Goal: Task Accomplishment & Management: Use online tool/utility

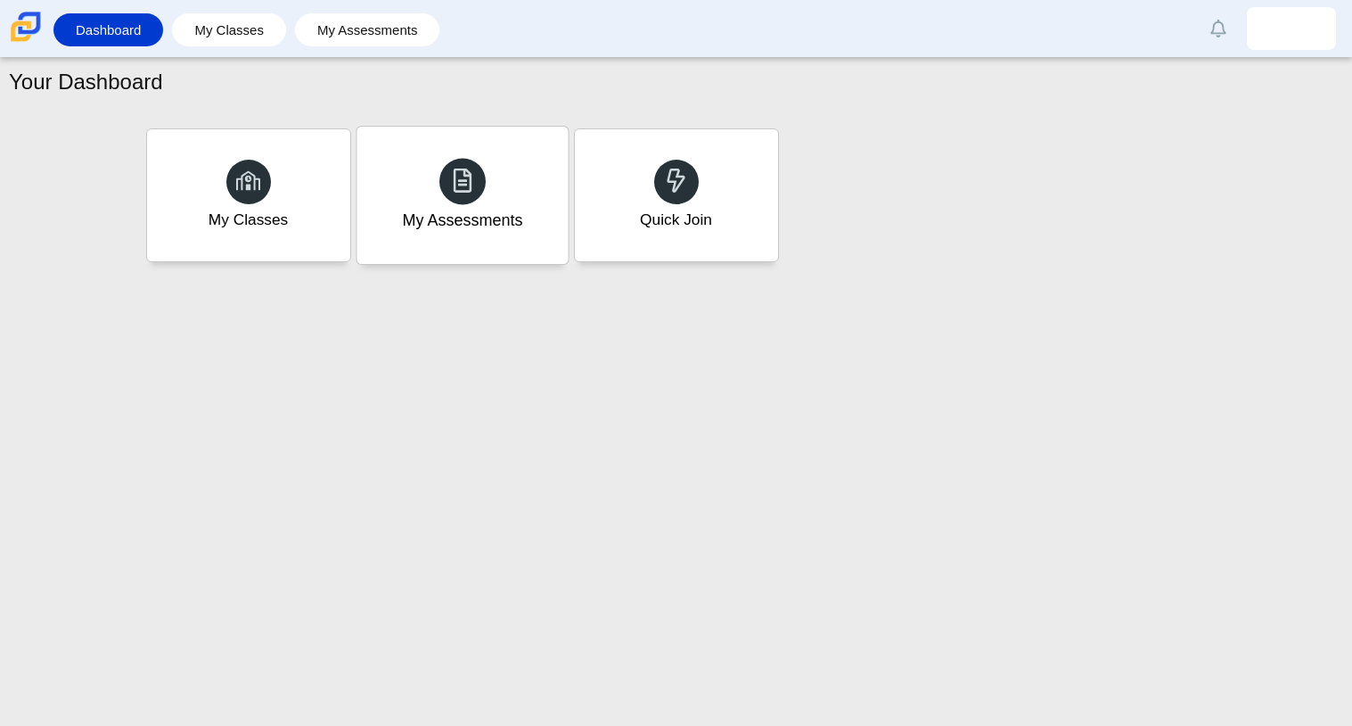
click at [530, 168] on div "My Assessments" at bounding box center [462, 195] width 211 height 137
click at [688, 177] on div at bounding box center [676, 181] width 46 height 46
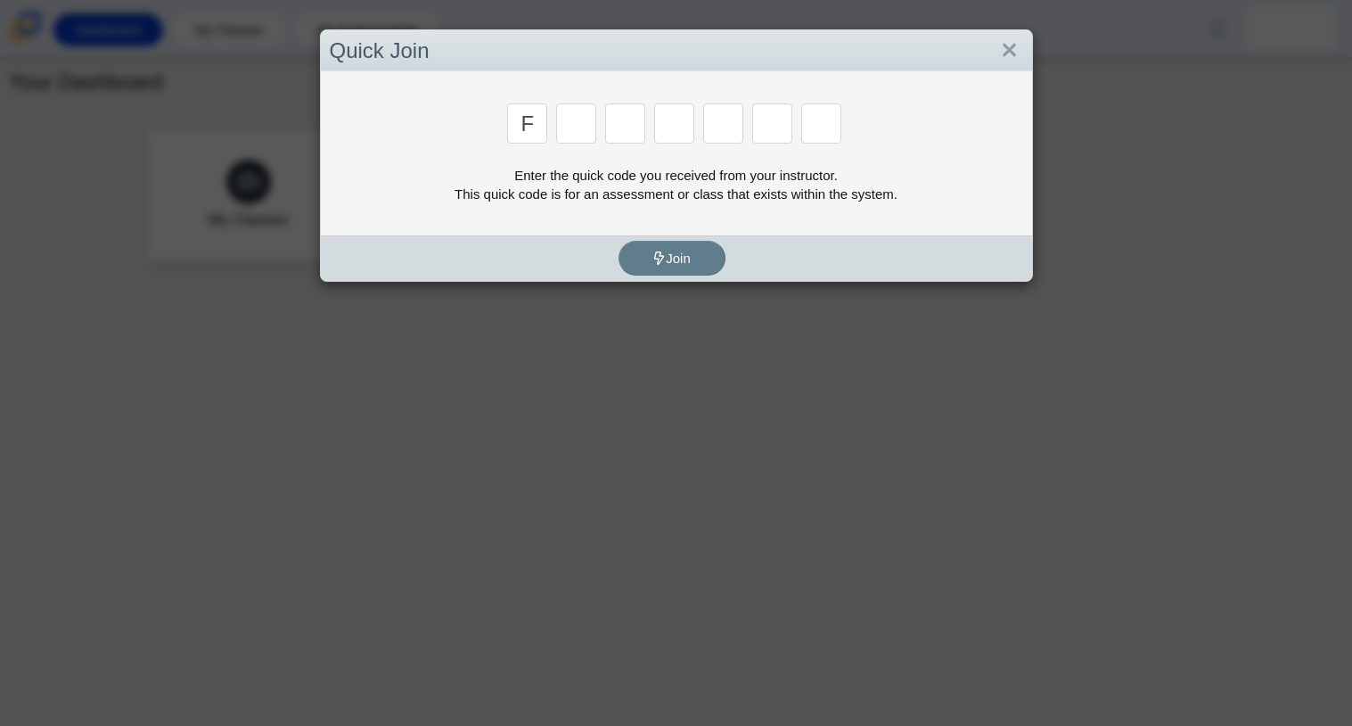
type input "f"
type input "7"
type input "m"
type input "c"
type input "h"
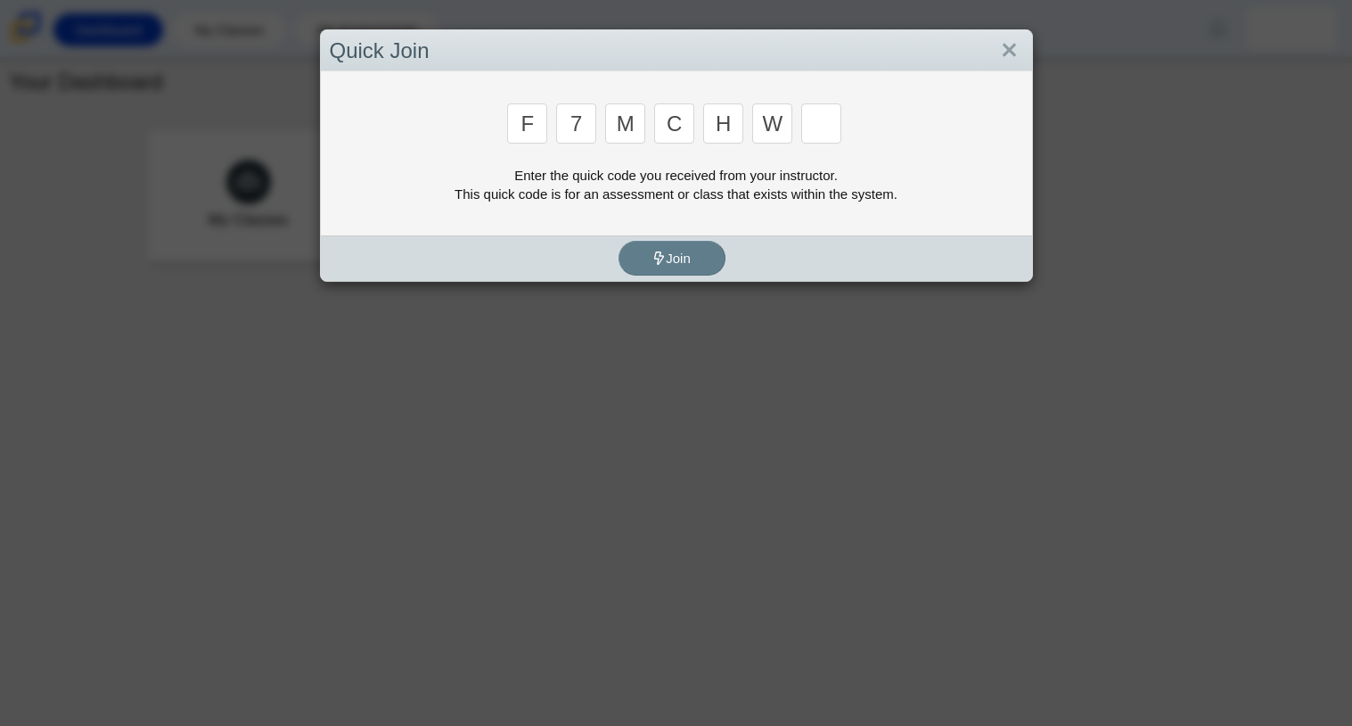
type input "w"
type input "k"
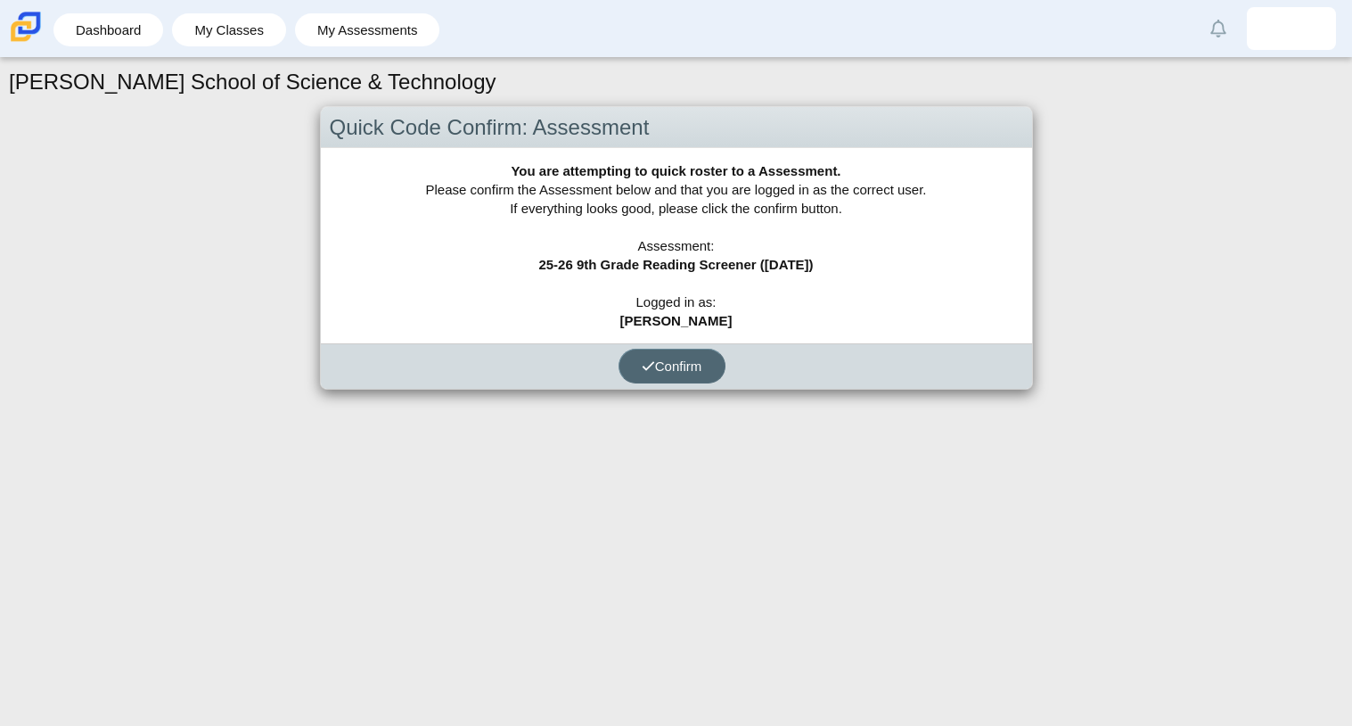
click at [654, 374] on button "Confirm" at bounding box center [672, 366] width 107 height 35
